Goal: Use online tool/utility: Utilize a website feature to perform a specific function

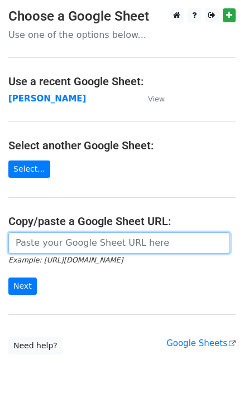
click at [20, 238] on input "url" at bounding box center [119, 243] width 222 height 21
paste input "[URL][DOMAIN_NAME]"
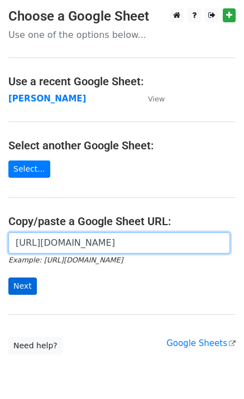
type input "[URL][DOMAIN_NAME]"
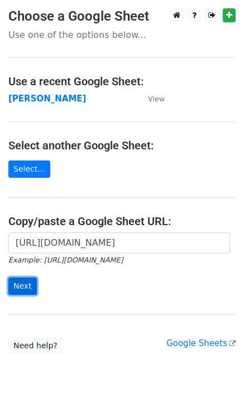
scroll to position [0, 0]
click at [18, 290] on input "Next" at bounding box center [22, 286] width 28 height 17
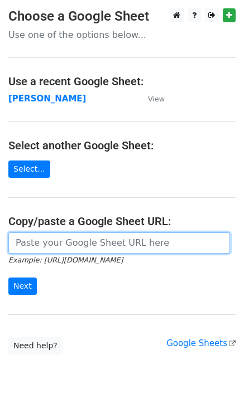
click at [20, 242] on input "url" at bounding box center [119, 243] width 222 height 21
paste input "[URL][DOMAIN_NAME]"
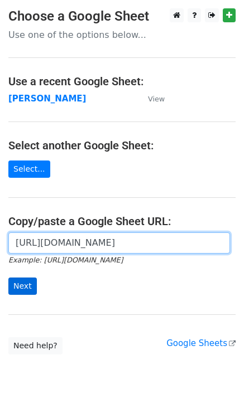
type input "[URL][DOMAIN_NAME]"
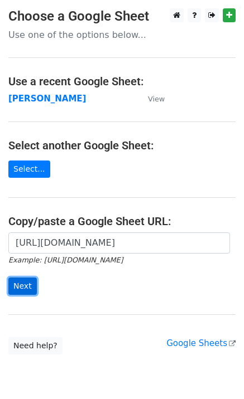
scroll to position [0, 0]
click at [18, 281] on input "Next" at bounding box center [22, 286] width 28 height 17
